Goal: Information Seeking & Learning: Learn about a topic

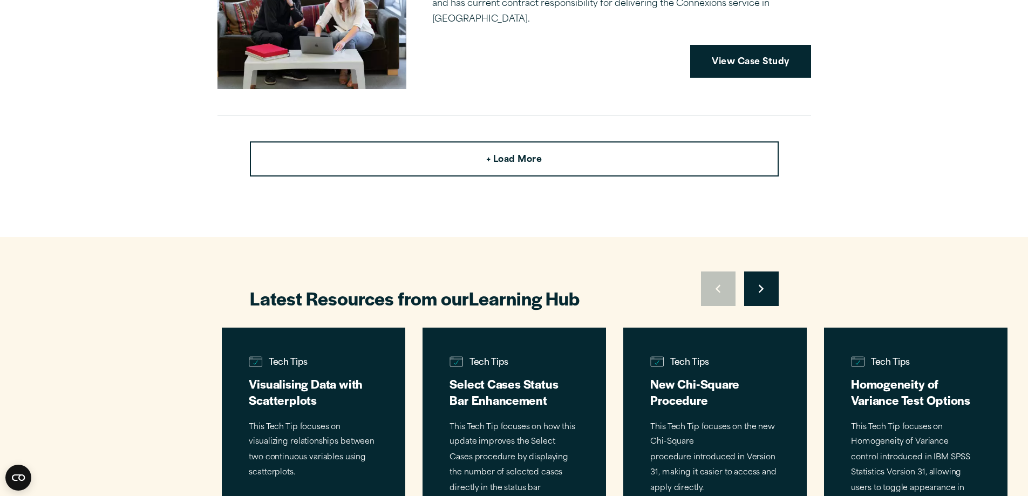
scroll to position [2967, 0]
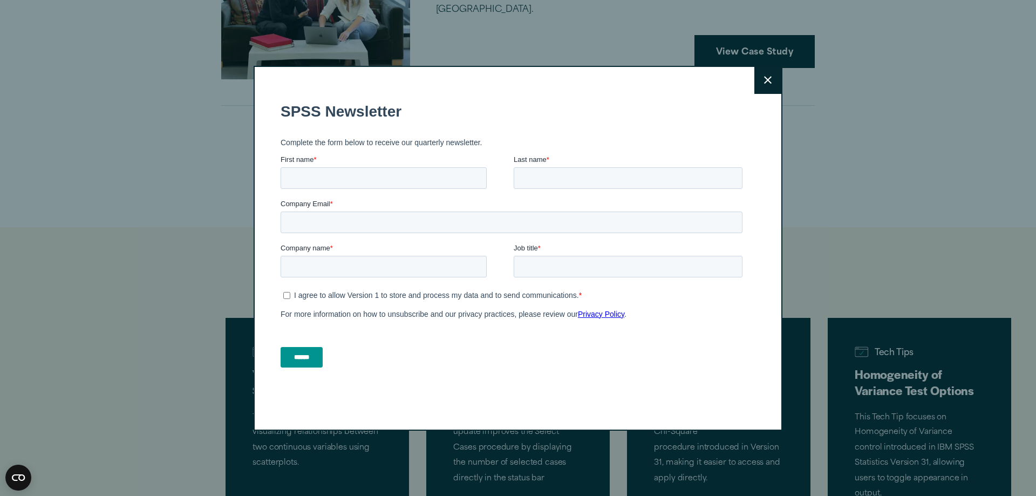
click at [766, 77] on icon at bounding box center [768, 80] width 8 height 8
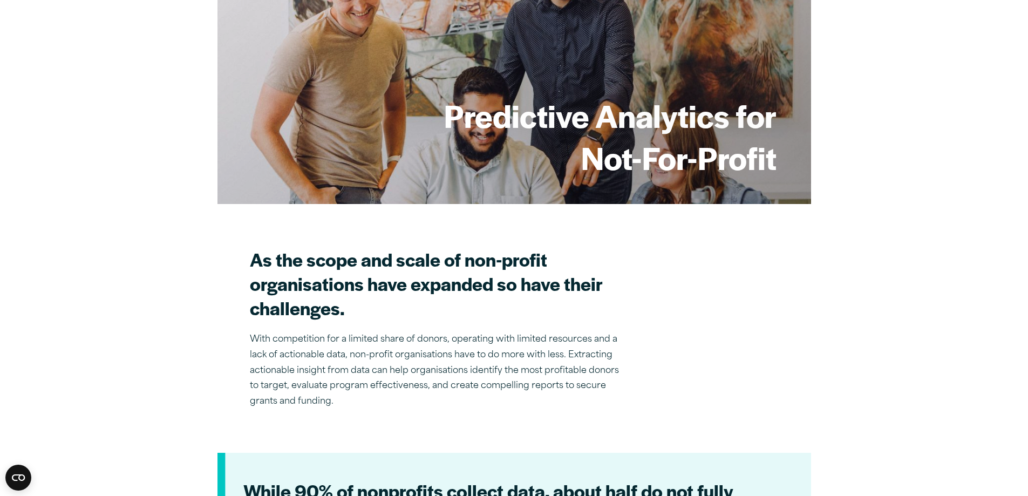
scroll to position [0, 0]
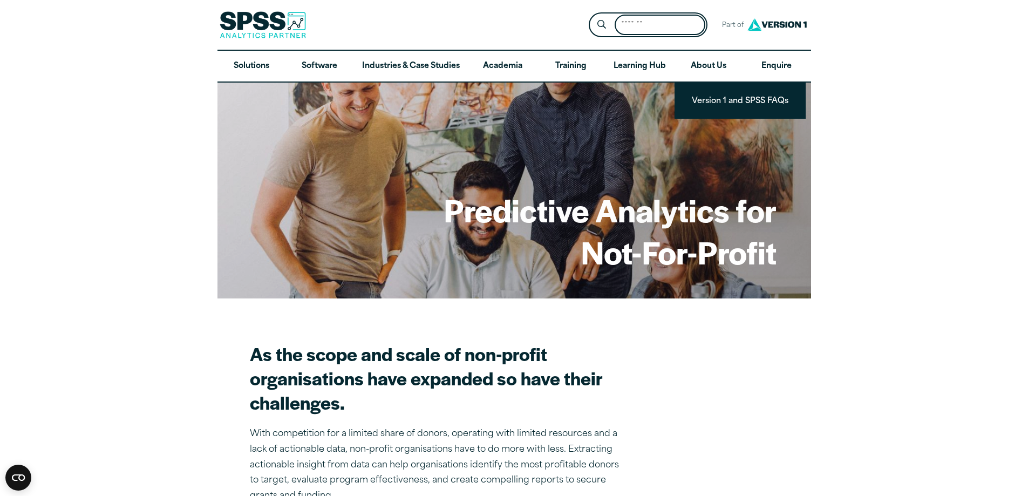
click at [685, 26] on input "Search for:" at bounding box center [659, 25] width 91 height 21
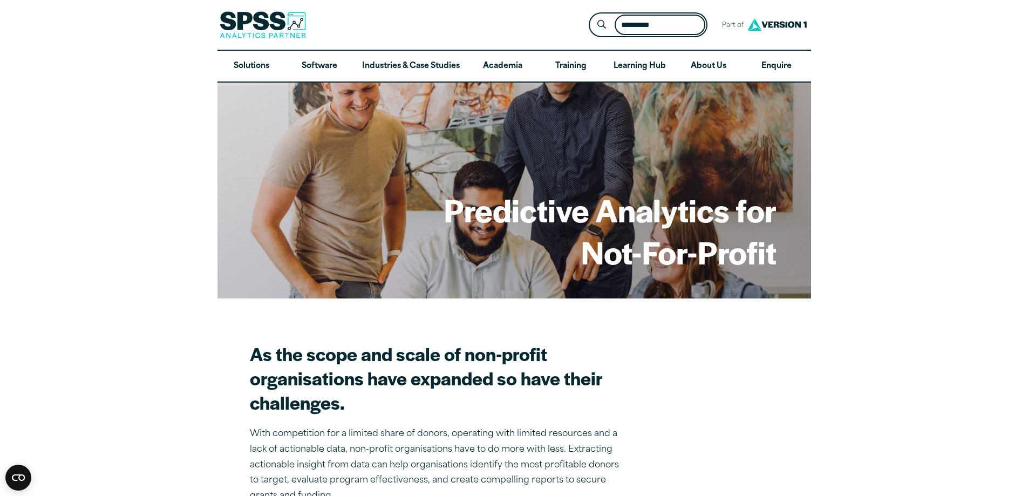
type input "********"
click at [591, 15] on button "Submit Site Search" at bounding box center [601, 25] width 20 height 20
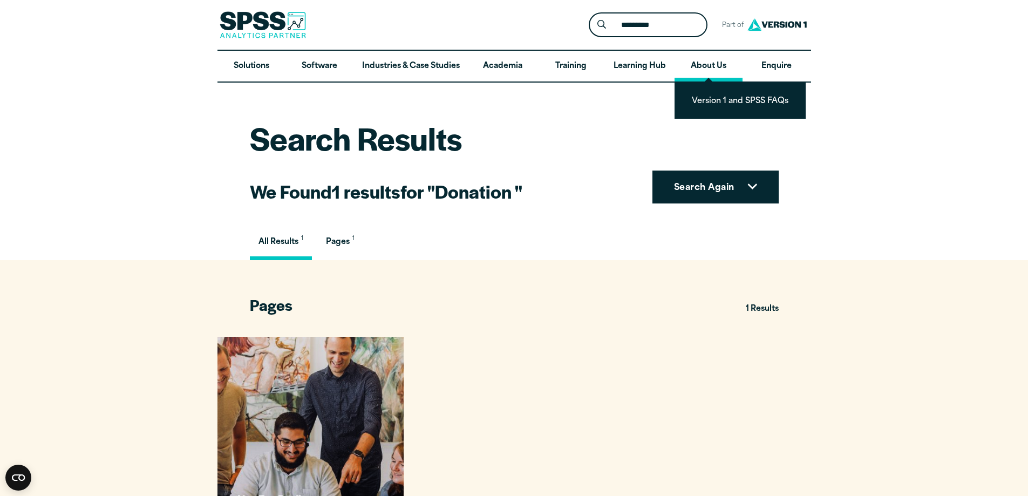
click at [705, 68] on link "About Us" at bounding box center [708, 66] width 68 height 31
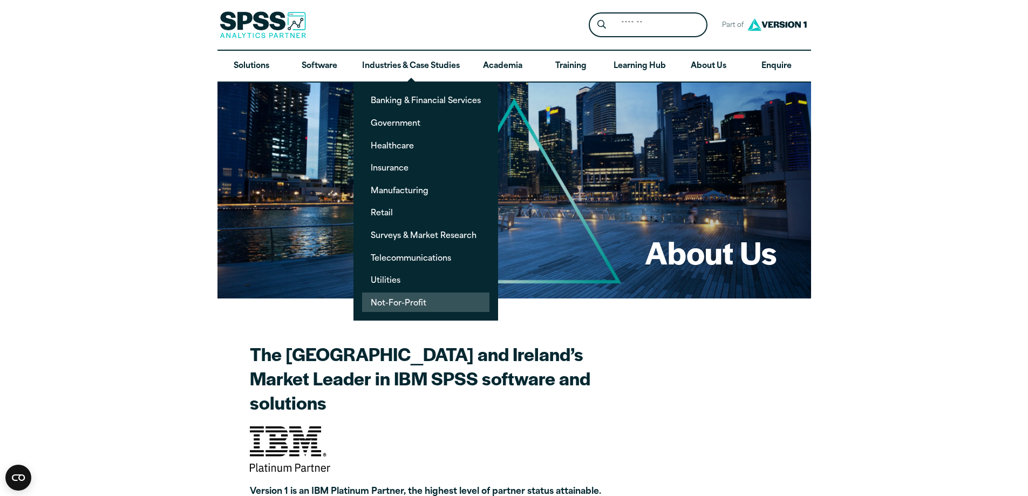
click at [422, 299] on link "Not-For-Profit" at bounding box center [425, 302] width 127 height 20
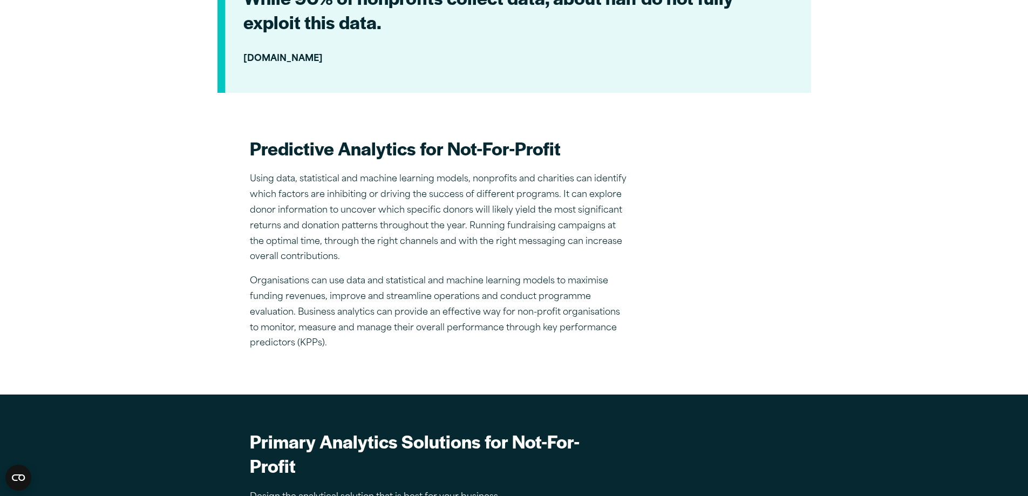
scroll to position [593, 0]
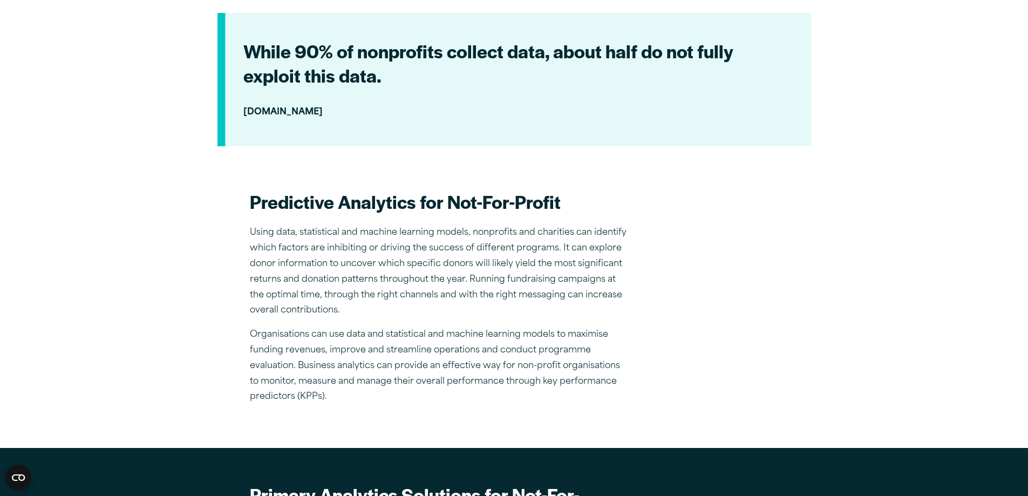
scroll to position [593, 0]
